Goal: Task Accomplishment & Management: Manage account settings

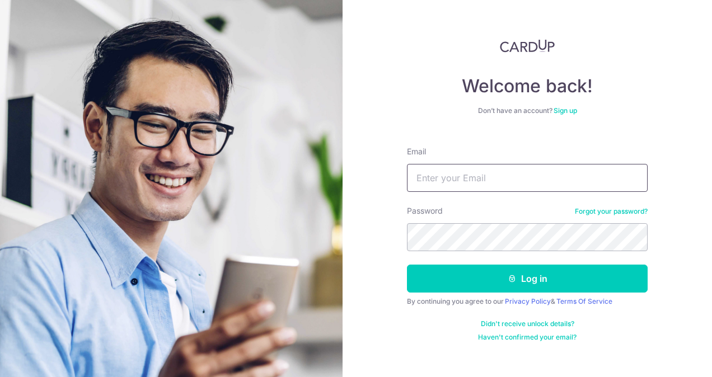
type input "[EMAIL_ADDRESS][DOMAIN_NAME]"
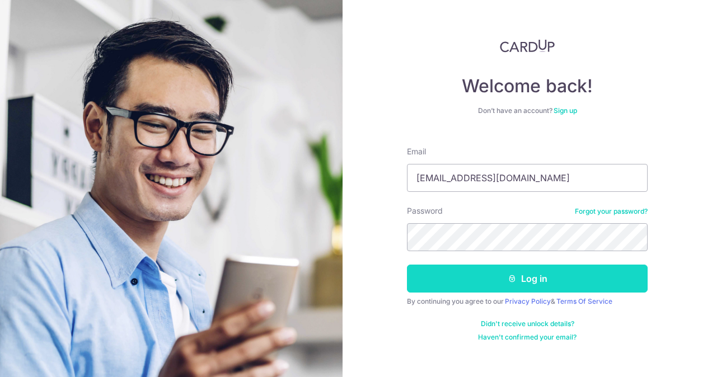
click at [516, 285] on button "Log in" at bounding box center [527, 279] width 241 height 28
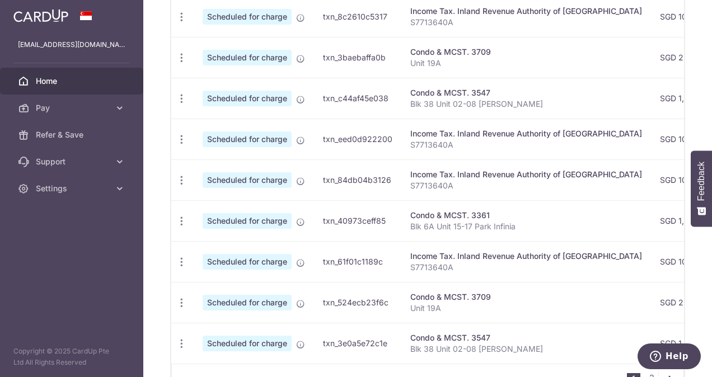
scroll to position [446, 0]
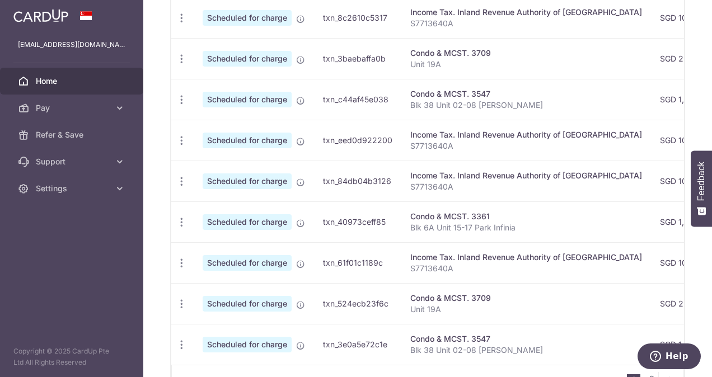
drag, startPoint x: 709, startPoint y: 278, endPoint x: 710, endPoint y: 285, distance: 6.7
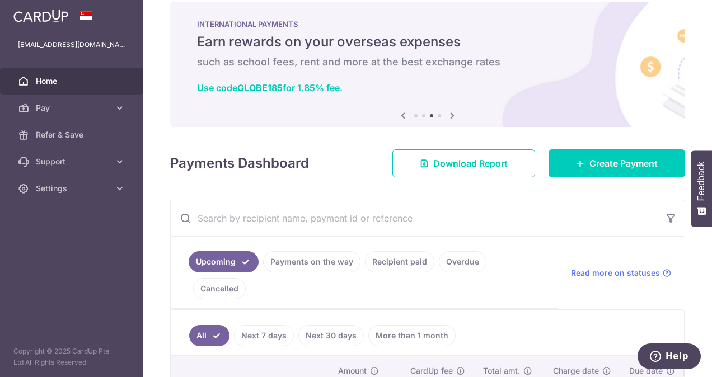
scroll to position [2, 0]
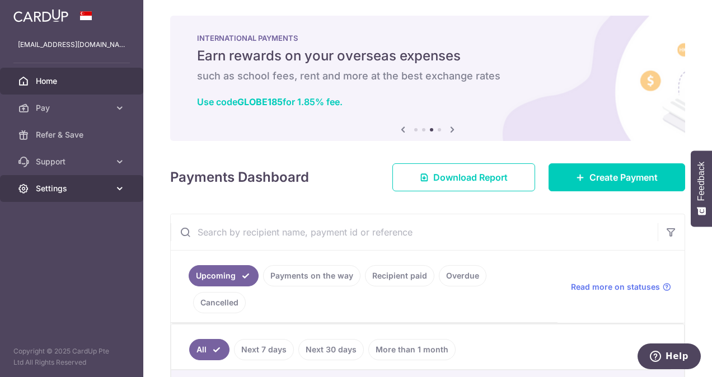
click at [108, 189] on span "Settings" at bounding box center [73, 188] width 74 height 11
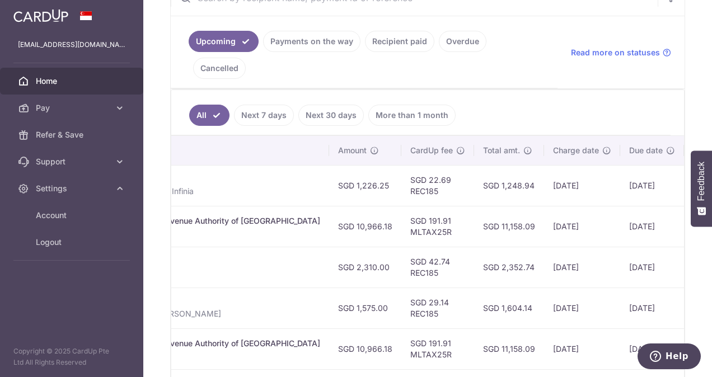
scroll to position [238, 0]
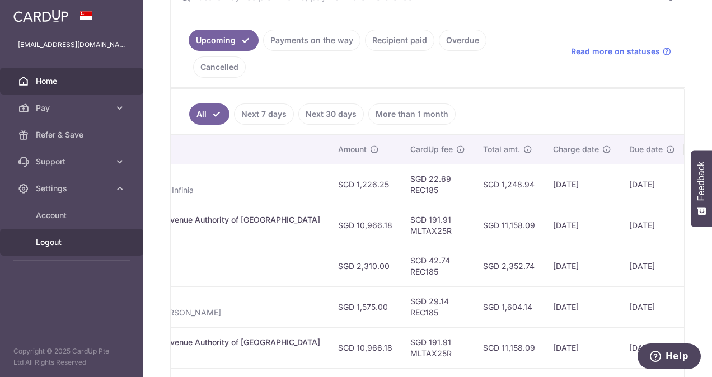
click at [54, 241] on span "Logout" at bounding box center [73, 242] width 74 height 11
